Goal: Task Accomplishment & Management: Complete application form

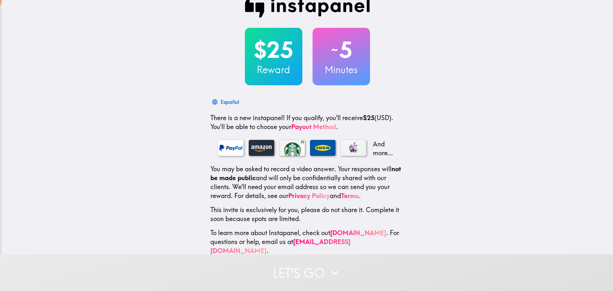
scroll to position [20, 0]
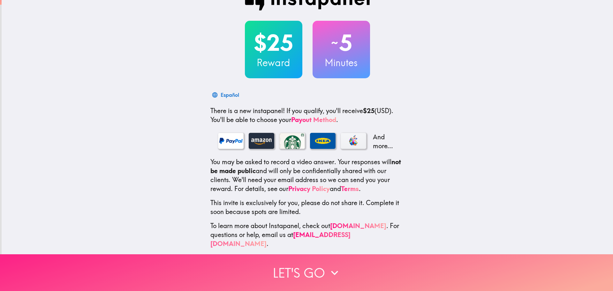
click at [328, 271] on icon "button" at bounding box center [335, 273] width 14 height 14
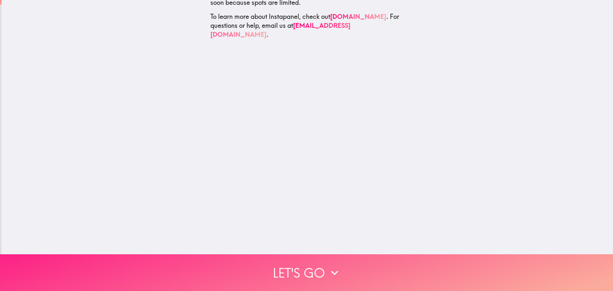
scroll to position [0, 0]
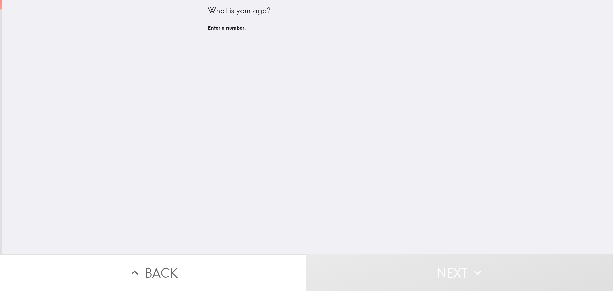
click at [236, 56] on input "number" at bounding box center [249, 52] width 83 height 20
type input "6"
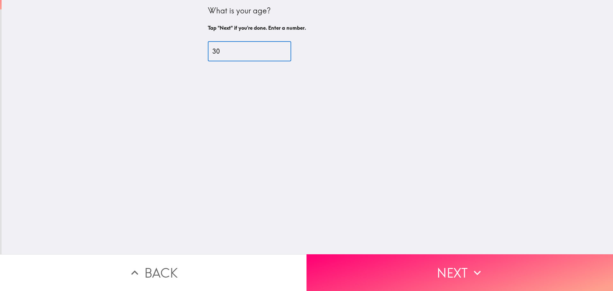
type input "30"
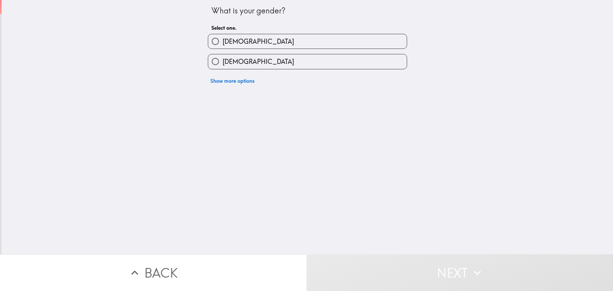
click at [223, 48] on label "[DEMOGRAPHIC_DATA]" at bounding box center [307, 41] width 199 height 14
click at [223, 48] on input "[DEMOGRAPHIC_DATA]" at bounding box center [215, 41] width 14 height 14
radio input "true"
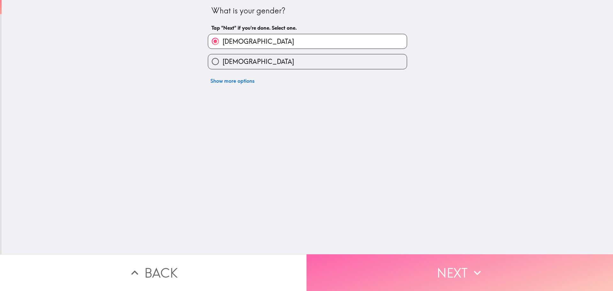
click at [401, 273] on button "Next" at bounding box center [460, 272] width 307 height 37
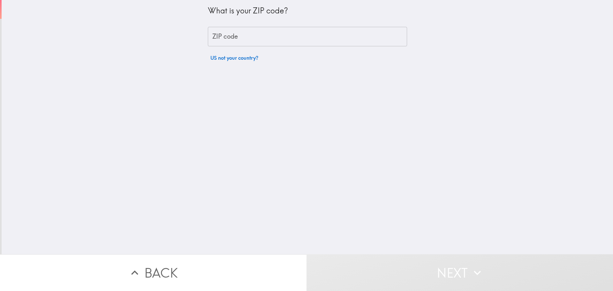
click at [256, 38] on input "ZIP code" at bounding box center [307, 37] width 199 height 20
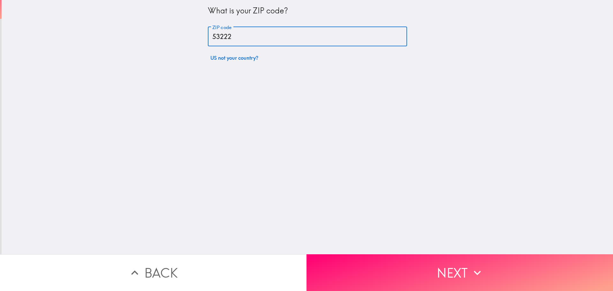
type input "53222"
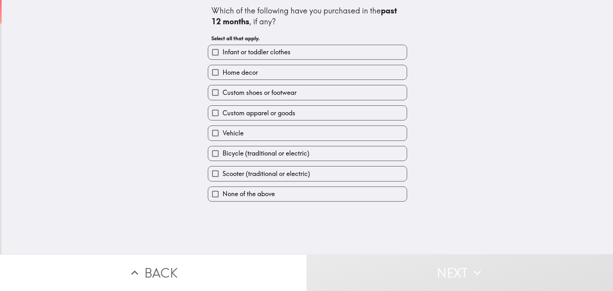
click at [256, 75] on label "Home decor" at bounding box center [307, 72] width 199 height 14
click at [223, 75] on input "Home decor" at bounding box center [215, 72] width 14 height 14
checkbox input "true"
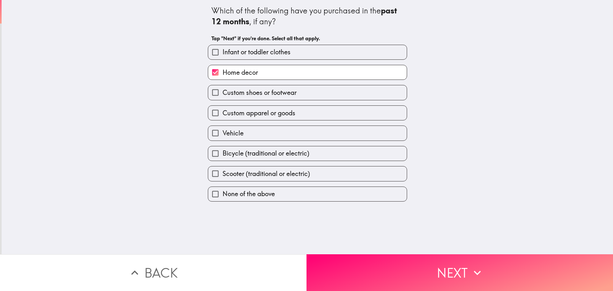
click at [266, 94] on span "Custom shoes or footwear" at bounding box center [260, 92] width 74 height 9
click at [223, 94] on input "Custom shoes or footwear" at bounding box center [215, 92] width 14 height 14
checkbox input "true"
click at [266, 108] on label "Custom apparel or goods" at bounding box center [307, 113] width 199 height 14
click at [223, 108] on input "Custom apparel or goods" at bounding box center [215, 113] width 14 height 14
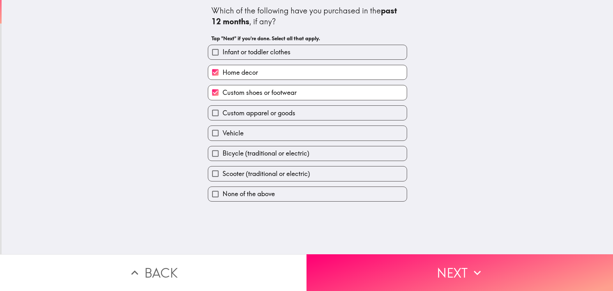
checkbox input "true"
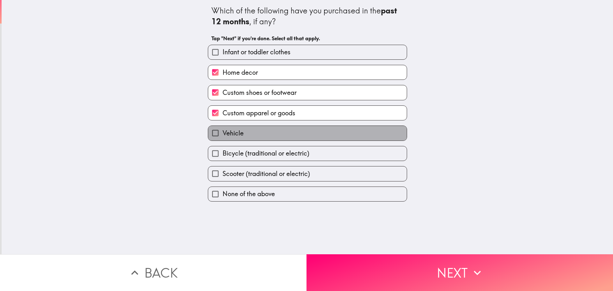
click at [269, 139] on label "Vehicle" at bounding box center [307, 133] width 199 height 14
click at [223, 139] on input "Vehicle" at bounding box center [215, 133] width 14 height 14
checkbox input "true"
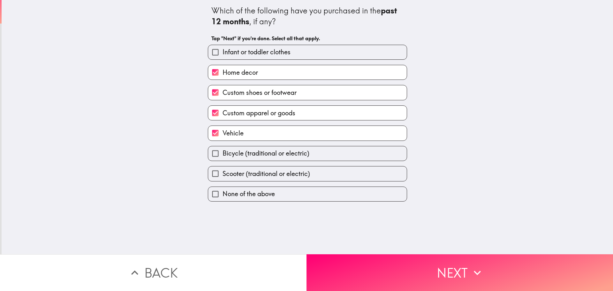
click at [270, 162] on div "Scooter (traditional or electric)" at bounding box center [305, 171] width 204 height 20
click at [270, 176] on span "Scooter (traditional or electric)" at bounding box center [267, 173] width 88 height 9
click at [223, 176] on input "Scooter (traditional or electric)" at bounding box center [215, 173] width 14 height 14
checkbox input "true"
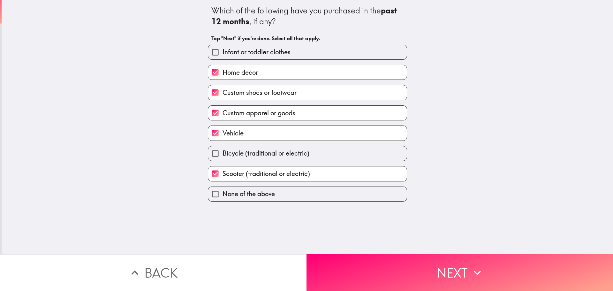
click at [233, 163] on div "Scooter (traditional or electric)" at bounding box center [305, 171] width 204 height 20
click at [234, 159] on label "Bicycle (traditional or electric)" at bounding box center [307, 153] width 199 height 14
click at [223, 159] on input "Bicycle (traditional or electric)" at bounding box center [215, 153] width 14 height 14
checkbox input "true"
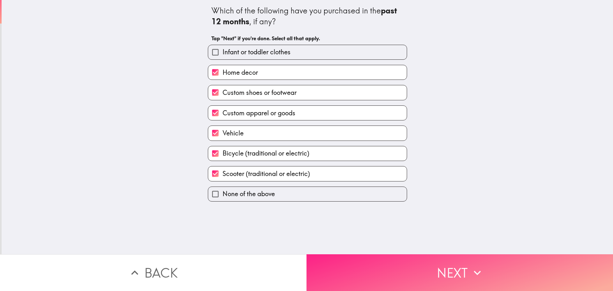
click at [473, 271] on icon "button" at bounding box center [477, 273] width 14 height 14
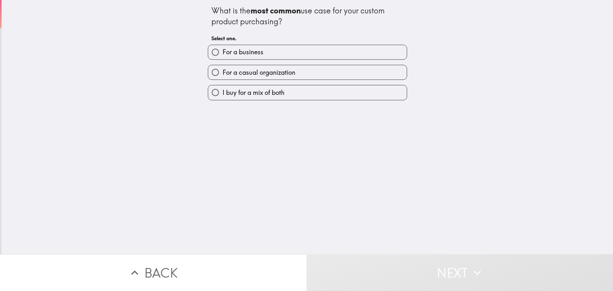
click at [244, 69] on span "For a casual organization" at bounding box center [259, 72] width 73 height 9
click at [223, 69] on input "For a casual organization" at bounding box center [215, 72] width 14 height 14
radio input "true"
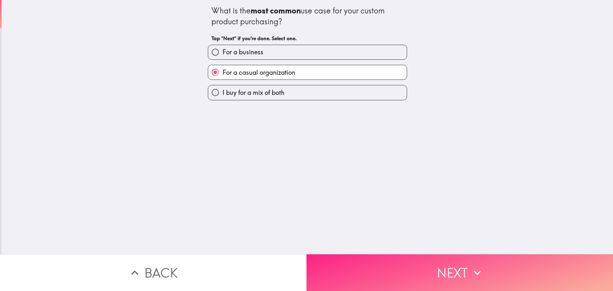
click at [412, 276] on button "Next" at bounding box center [460, 272] width 307 height 37
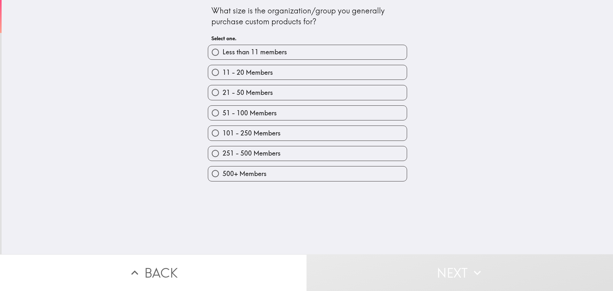
click at [264, 90] on span "21 - 50 Members" at bounding box center [248, 92] width 50 height 9
click at [223, 90] on input "21 - 50 Members" at bounding box center [215, 92] width 14 height 14
radio input "true"
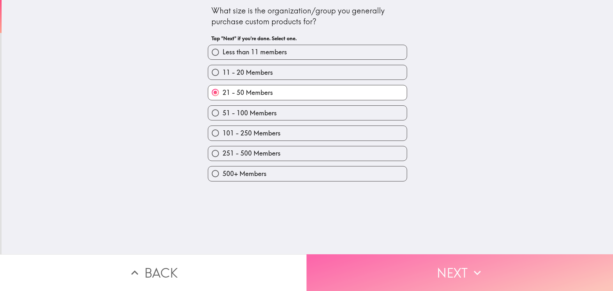
click at [470, 274] on icon "button" at bounding box center [477, 273] width 14 height 14
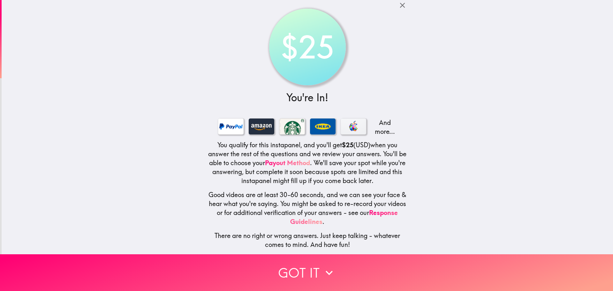
scroll to position [6, 0]
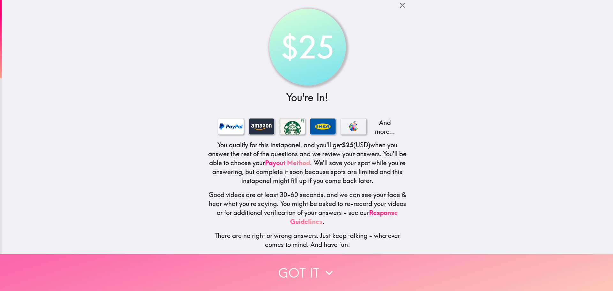
click at [314, 265] on button "Got it" at bounding box center [306, 272] width 613 height 37
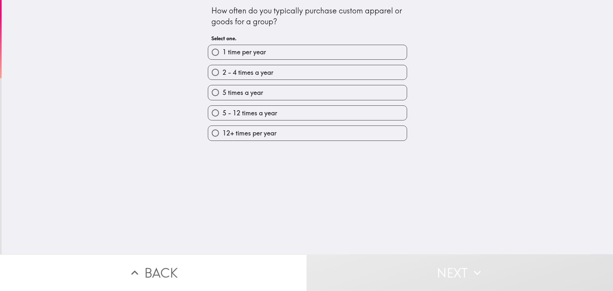
click at [248, 70] on span "2 - 4 times a year" at bounding box center [248, 72] width 51 height 9
click at [223, 70] on input "2 - 4 times a year" at bounding box center [215, 72] width 14 height 14
radio input "true"
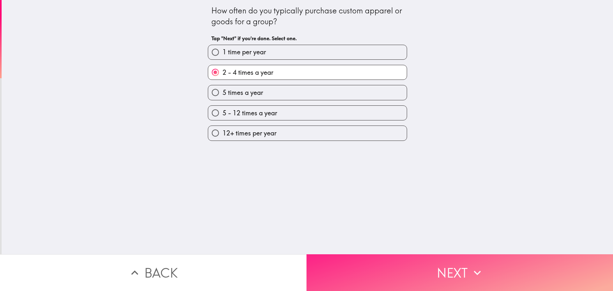
click at [474, 266] on icon "button" at bounding box center [477, 273] width 14 height 14
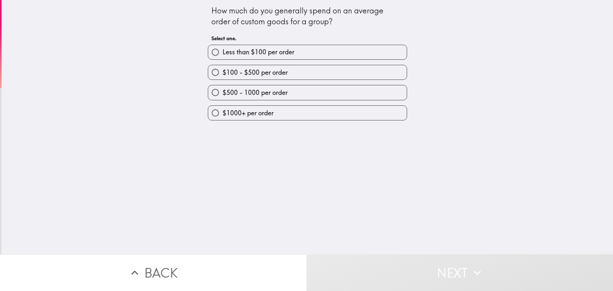
click at [258, 76] on span "$100 - $500 per order" at bounding box center [255, 72] width 65 height 9
click at [223, 76] on input "$100 - $500 per order" at bounding box center [215, 72] width 14 height 14
radio input "true"
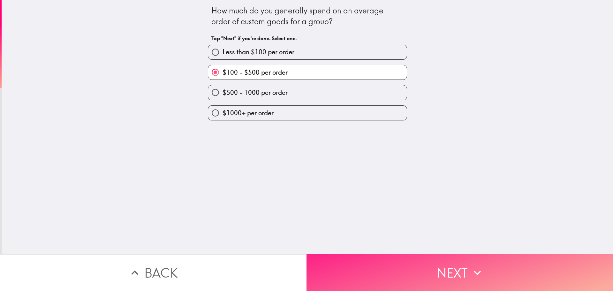
click at [452, 265] on button "Next" at bounding box center [460, 272] width 307 height 37
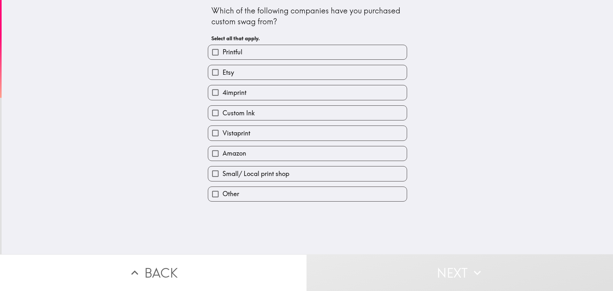
click at [223, 73] on span "Etsy" at bounding box center [228, 72] width 11 height 9
click at [220, 73] on input "Etsy" at bounding box center [215, 72] width 14 height 14
checkbox input "true"
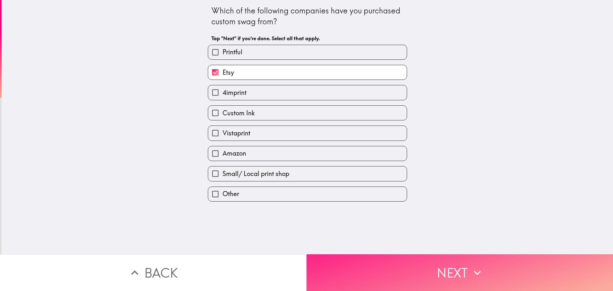
click at [423, 270] on button "Next" at bounding box center [460, 272] width 307 height 37
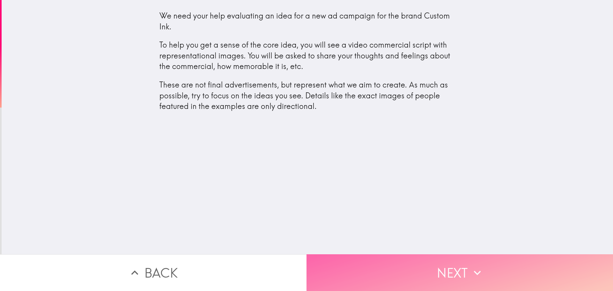
click at [442, 272] on button "Next" at bounding box center [460, 272] width 307 height 37
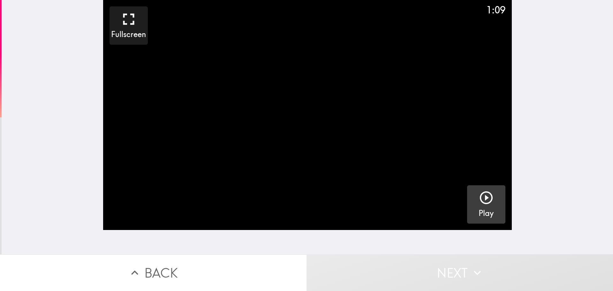
drag, startPoint x: 502, startPoint y: 208, endPoint x: 495, endPoint y: 207, distance: 7.2
click at [499, 208] on div "1:09 Fullscreen Play" at bounding box center [307, 115] width 409 height 230
click at [479, 204] on icon "button" at bounding box center [486, 197] width 15 height 15
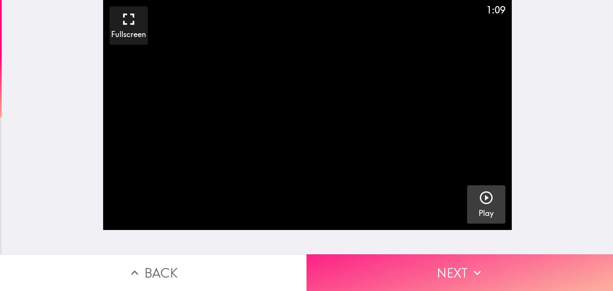
click at [522, 271] on button "Next" at bounding box center [460, 272] width 307 height 37
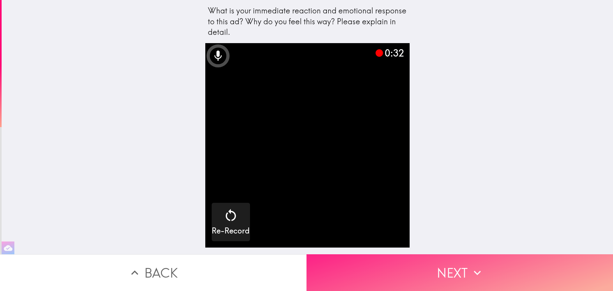
click at [479, 266] on icon "button" at bounding box center [477, 273] width 14 height 14
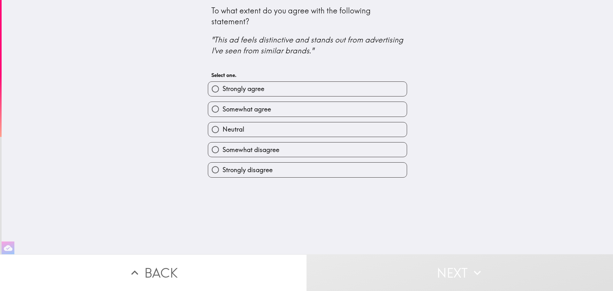
click at [281, 107] on label "Somewhat agree" at bounding box center [307, 109] width 199 height 14
click at [223, 107] on input "Somewhat agree" at bounding box center [215, 109] width 14 height 14
radio input "true"
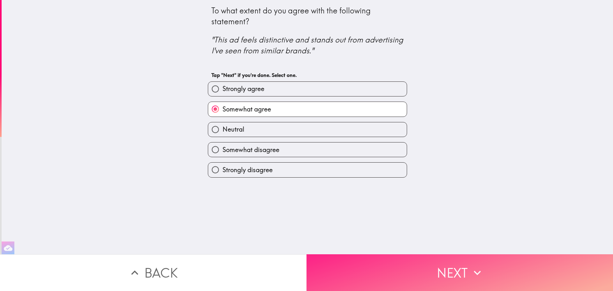
click at [442, 257] on button "Next" at bounding box center [460, 272] width 307 height 37
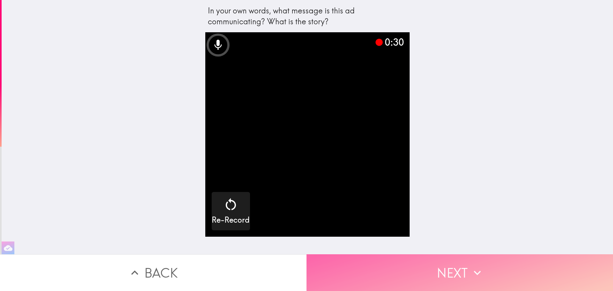
click at [451, 270] on button "Next" at bounding box center [460, 272] width 307 height 37
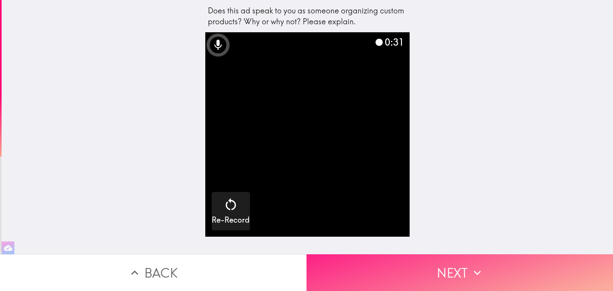
click at [450, 273] on button "Next" at bounding box center [460, 272] width 307 height 37
click at [459, 273] on button "Next" at bounding box center [460, 272] width 307 height 37
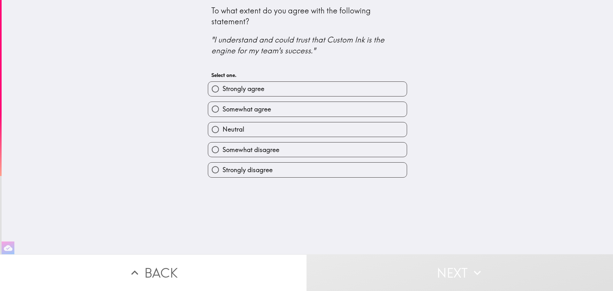
click at [264, 105] on span "Somewhat agree" at bounding box center [247, 109] width 49 height 9
click at [223, 105] on input "Somewhat agree" at bounding box center [215, 109] width 14 height 14
radio input "true"
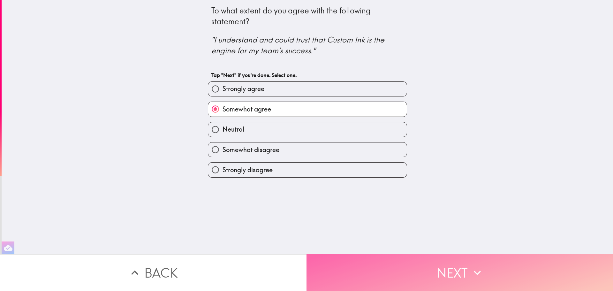
click at [444, 262] on button "Next" at bounding box center [460, 272] width 307 height 37
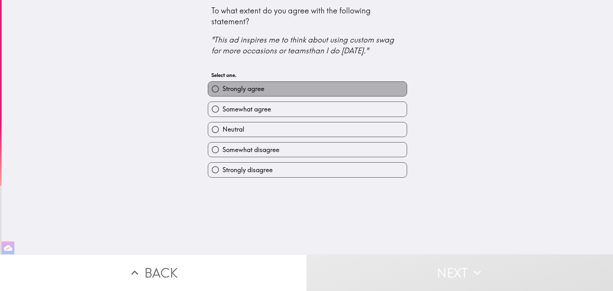
click at [229, 88] on span "Strongly agree" at bounding box center [244, 88] width 42 height 9
click at [223, 88] on input "Strongly agree" at bounding box center [215, 89] width 14 height 14
radio input "true"
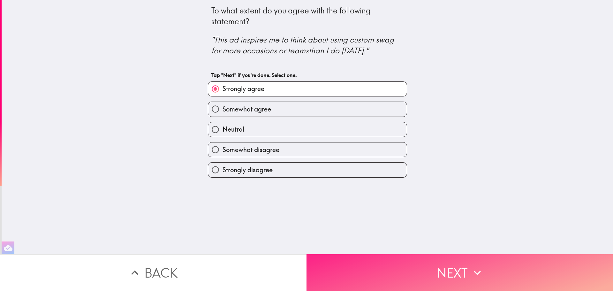
click at [484, 270] on button "Next" at bounding box center [460, 272] width 307 height 37
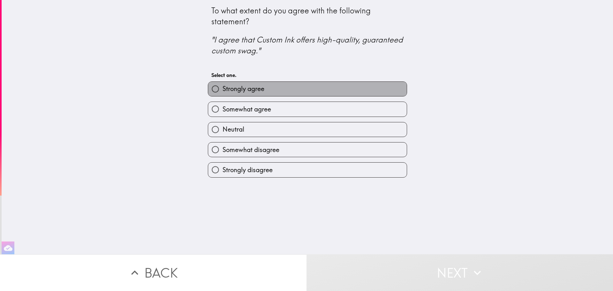
click at [296, 95] on label "Strongly agree" at bounding box center [307, 89] width 199 height 14
click at [223, 95] on input "Strongly agree" at bounding box center [215, 89] width 14 height 14
radio input "true"
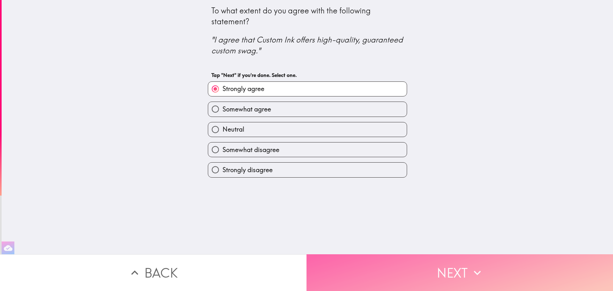
click at [452, 266] on button "Next" at bounding box center [460, 272] width 307 height 37
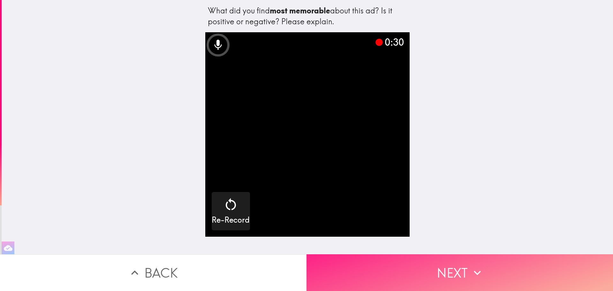
click at [450, 270] on button "Next" at bounding box center [460, 272] width 307 height 37
click at [455, 266] on button "Next" at bounding box center [460, 272] width 307 height 37
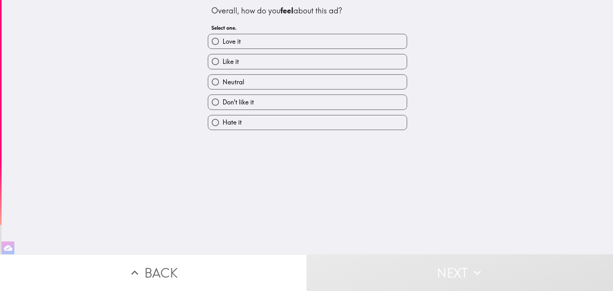
click at [254, 48] on label "Love it" at bounding box center [307, 41] width 199 height 14
click at [223, 48] on input "Love it" at bounding box center [215, 41] width 14 height 14
radio input "true"
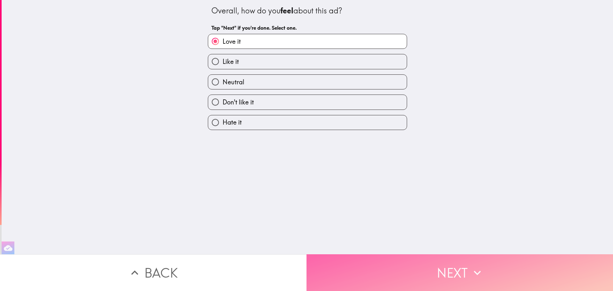
click at [415, 276] on button "Next" at bounding box center [460, 272] width 307 height 37
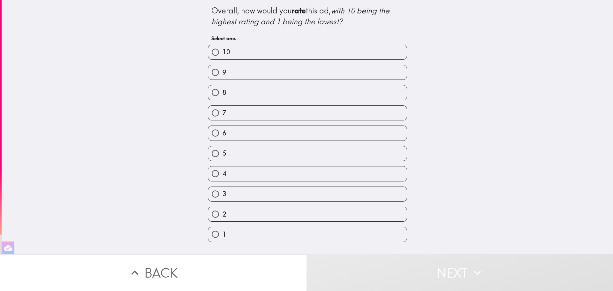
click at [233, 65] on div "9" at bounding box center [305, 70] width 204 height 20
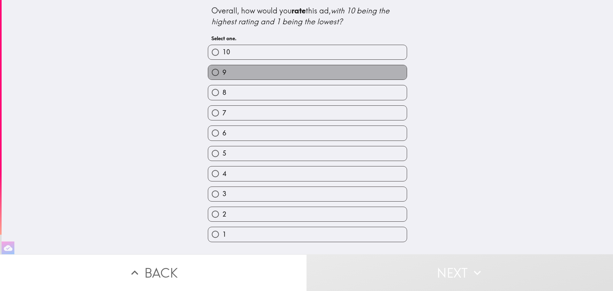
click at [233, 71] on label "9" at bounding box center [307, 72] width 199 height 14
click at [223, 71] on input "9" at bounding box center [215, 72] width 14 height 14
radio input "true"
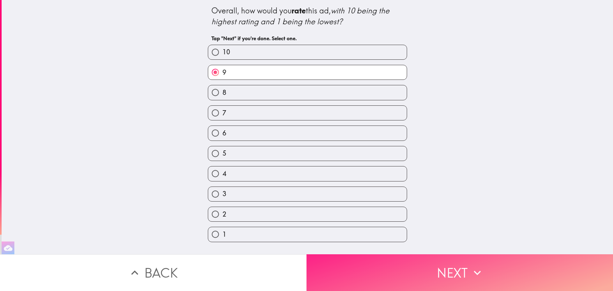
click at [444, 263] on button "Next" at bounding box center [460, 272] width 307 height 37
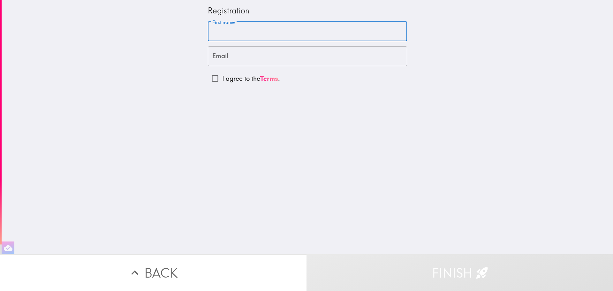
click at [229, 32] on input "First name" at bounding box center [307, 32] width 199 height 20
type input "[PERSON_NAME]"
type input "[EMAIL_ADDRESS][DOMAIN_NAME]"
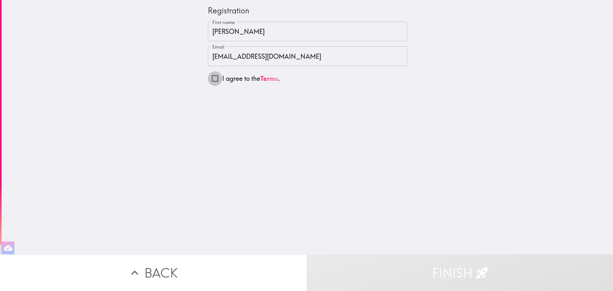
click at [214, 80] on input "I agree to the Terms ." at bounding box center [215, 78] width 14 height 14
checkbox input "true"
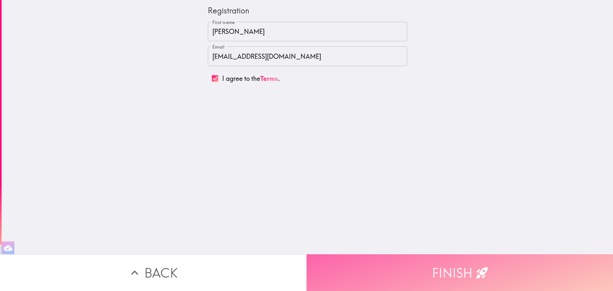
click at [454, 262] on button "Finish" at bounding box center [460, 272] width 307 height 37
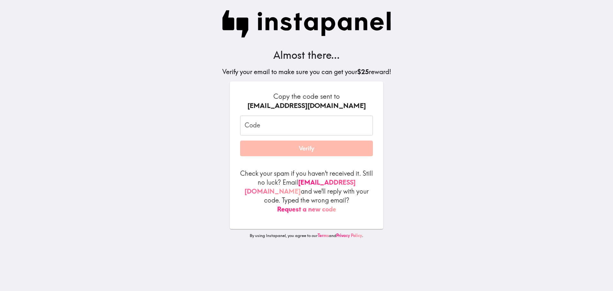
click at [262, 134] on input "Code" at bounding box center [306, 126] width 133 height 20
paste input "aBf_p88_rpG"
type input "aBf_p88_rpG"
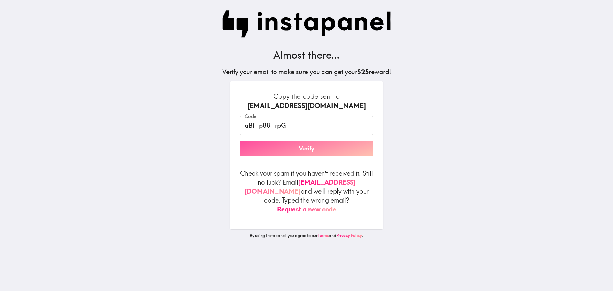
click at [312, 151] on button "Verify" at bounding box center [306, 149] width 133 height 16
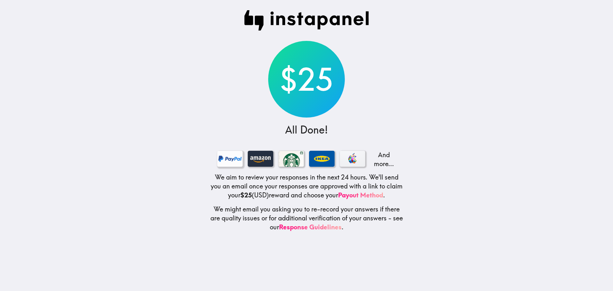
click at [221, 160] on div at bounding box center [230, 159] width 26 height 16
